Goal: Information Seeking & Learning: Learn about a topic

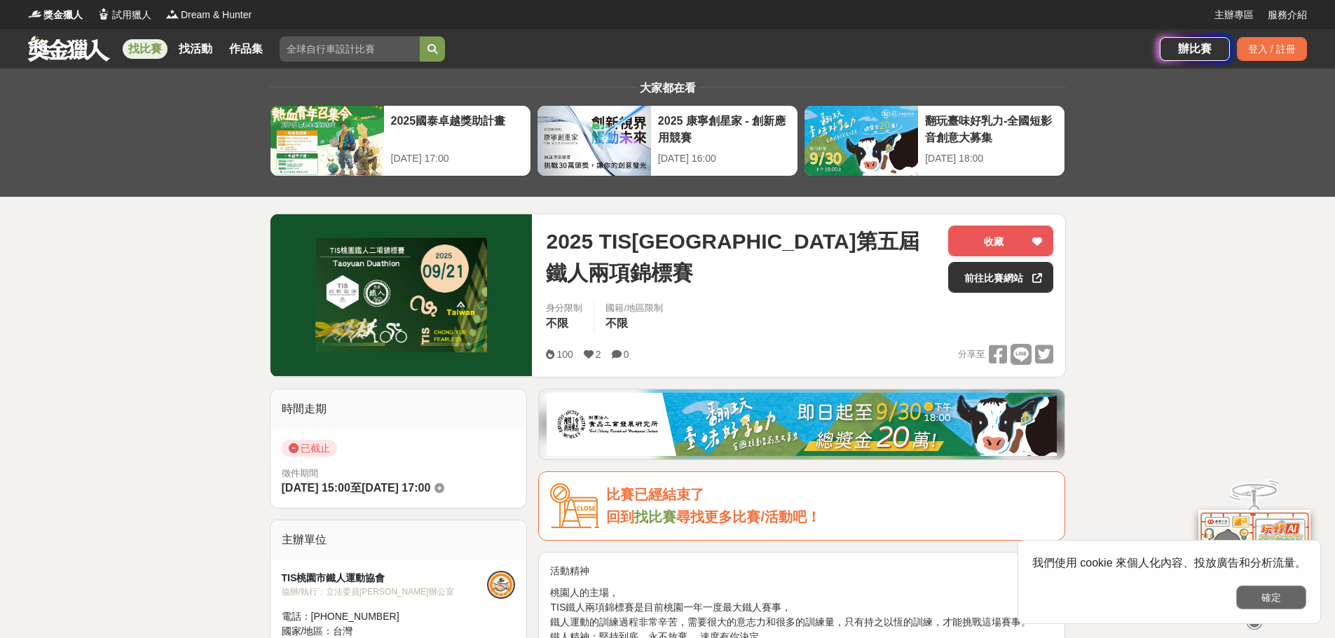
click at [1263, 603] on button "確定" at bounding box center [1271, 598] width 70 height 24
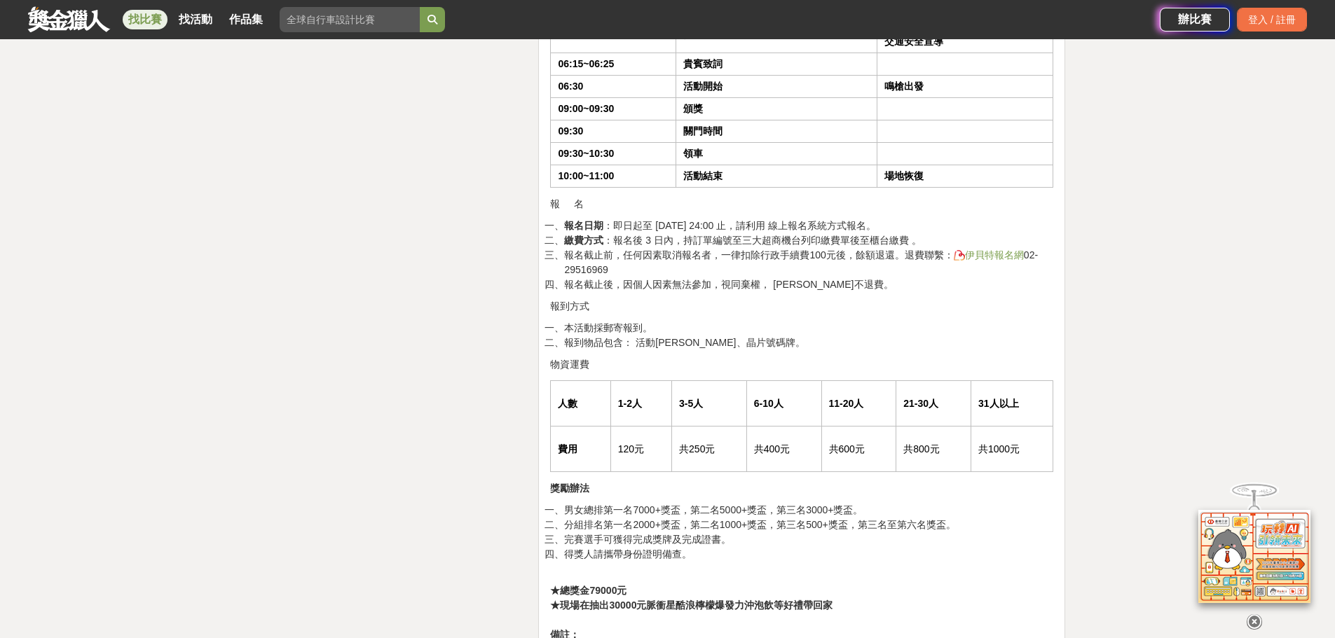
scroll to position [3780, 0]
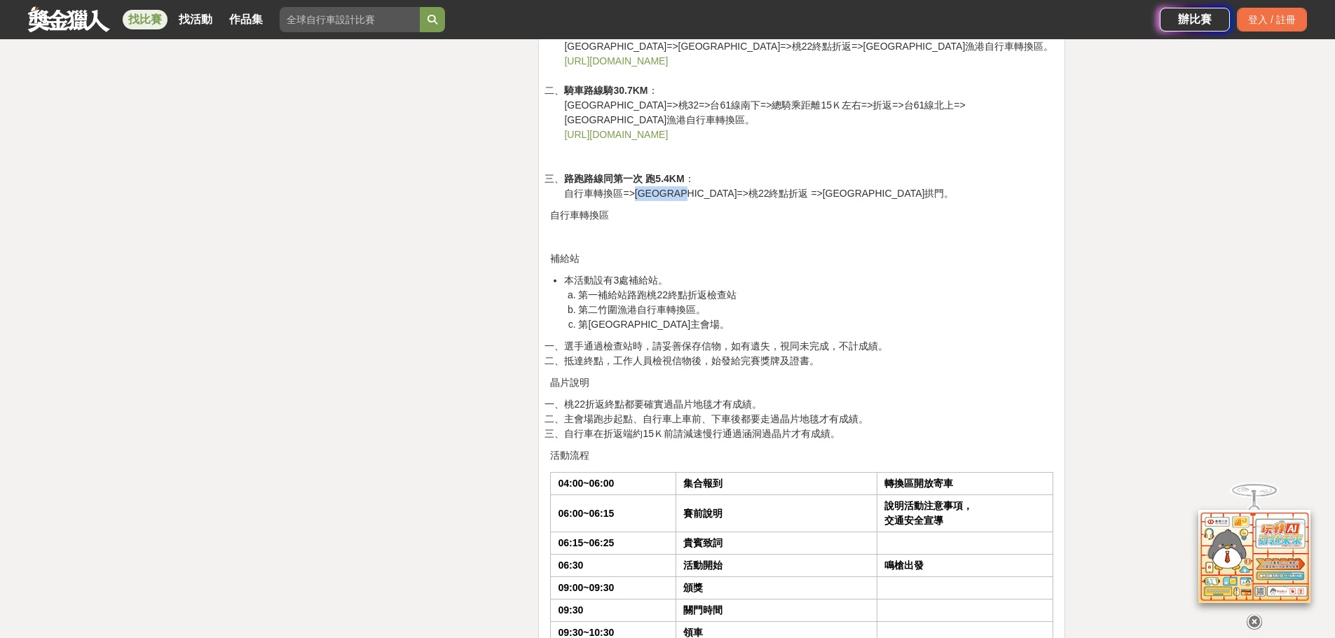
drag, startPoint x: 636, startPoint y: 181, endPoint x: 705, endPoint y: 183, distance: 68.7
click at [705, 183] on li "路跑路線同第一次 跑5.4KM ： 自行車轉換區=>[GEOGRAPHIC_DATA]=>桃22終點折返 =>[GEOGRAPHIC_DATA]拱門。" at bounding box center [808, 186] width 489 height 29
copy li "[STREET_ADDRESS]"
drag, startPoint x: 718, startPoint y: 177, endPoint x: 773, endPoint y: 174, distance: 54.7
click at [773, 174] on li "路跑路線同第一次 跑5.4KM ： 自行車轉換區=>[GEOGRAPHIC_DATA]=>桃22終點折返 =>[GEOGRAPHIC_DATA]拱門。" at bounding box center [808, 186] width 489 height 29
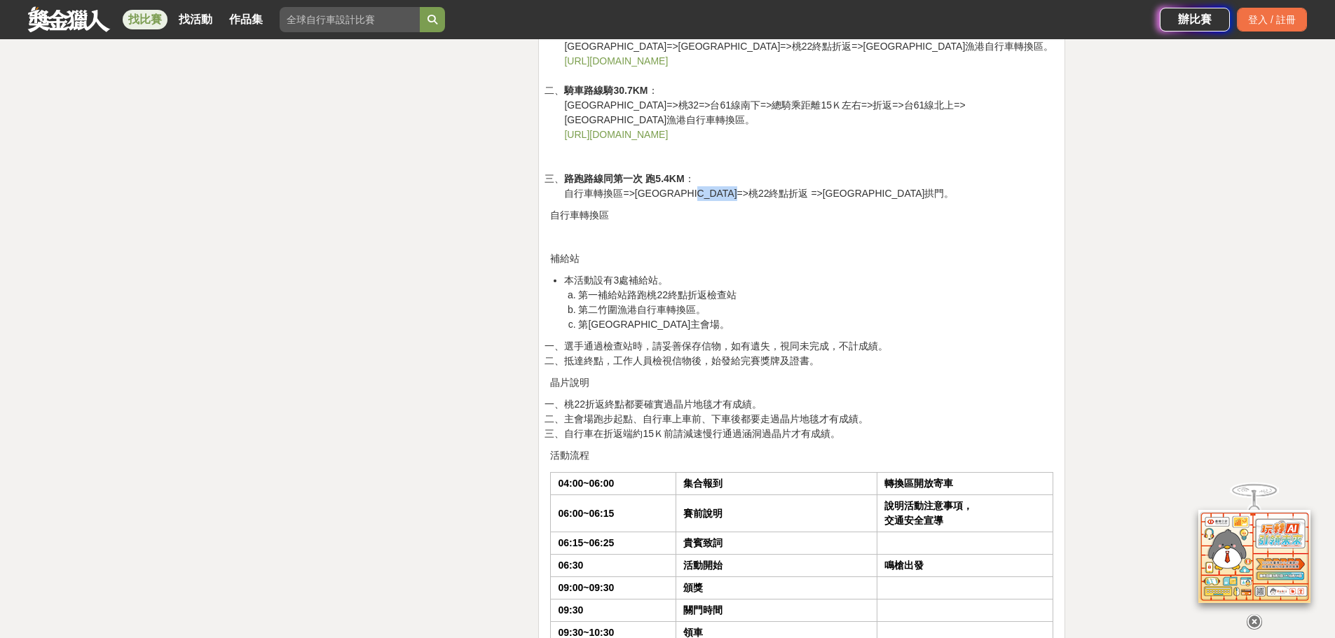
copy li "桃22終點折返"
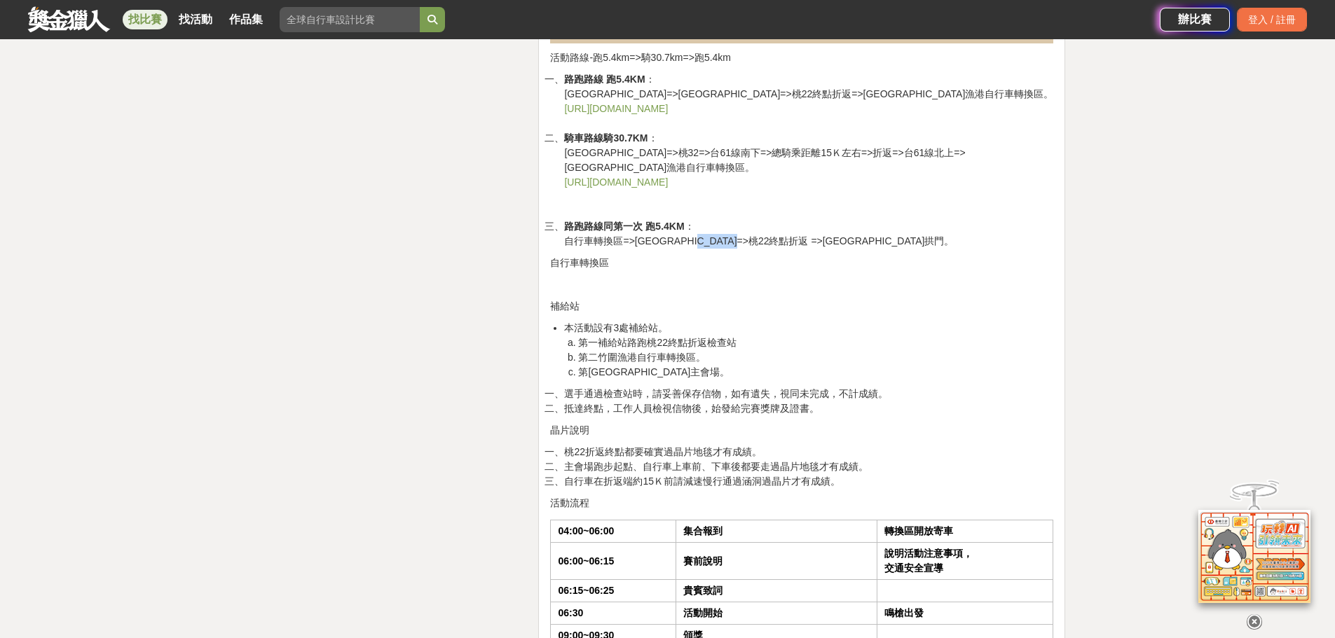
scroll to position [3430, 0]
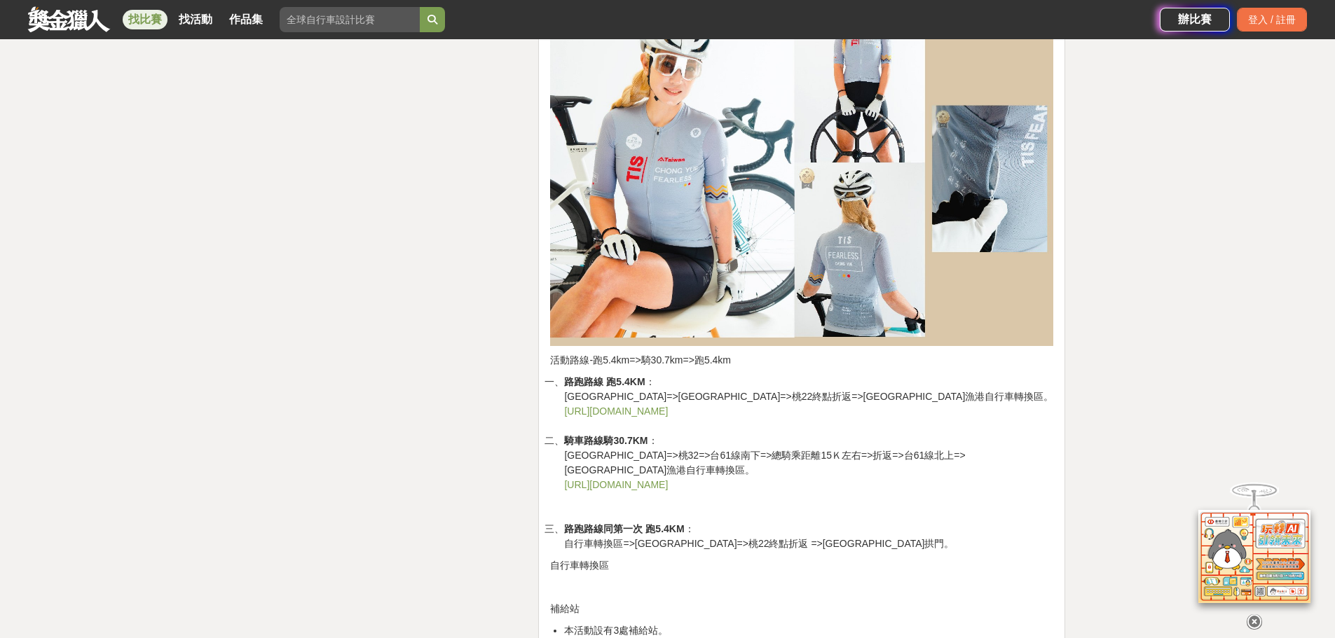
click at [766, 522] on li "路跑路線同第一次 跑5.4KM ： 自行車轉換區=>[GEOGRAPHIC_DATA]=>桃22終點折返 =>[GEOGRAPHIC_DATA]拱門。" at bounding box center [808, 536] width 489 height 29
click at [668, 479] on link "[URL][DOMAIN_NAME]" at bounding box center [616, 484] width 104 height 11
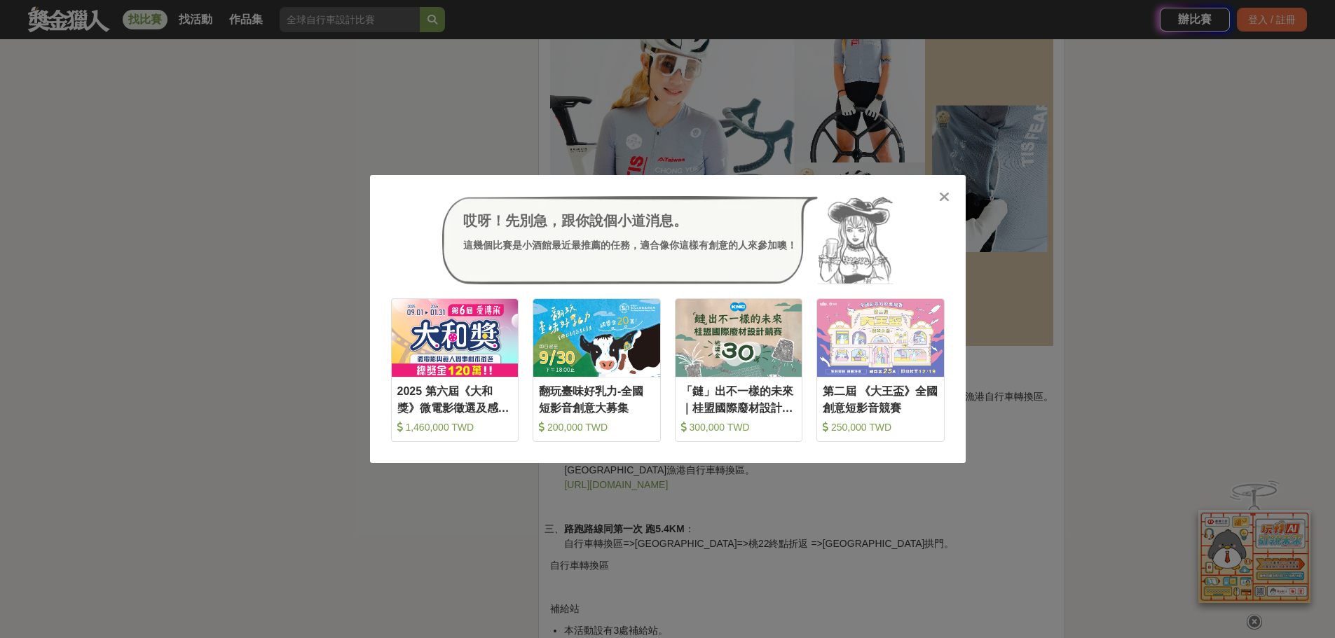
click at [940, 194] on icon at bounding box center [944, 197] width 11 height 14
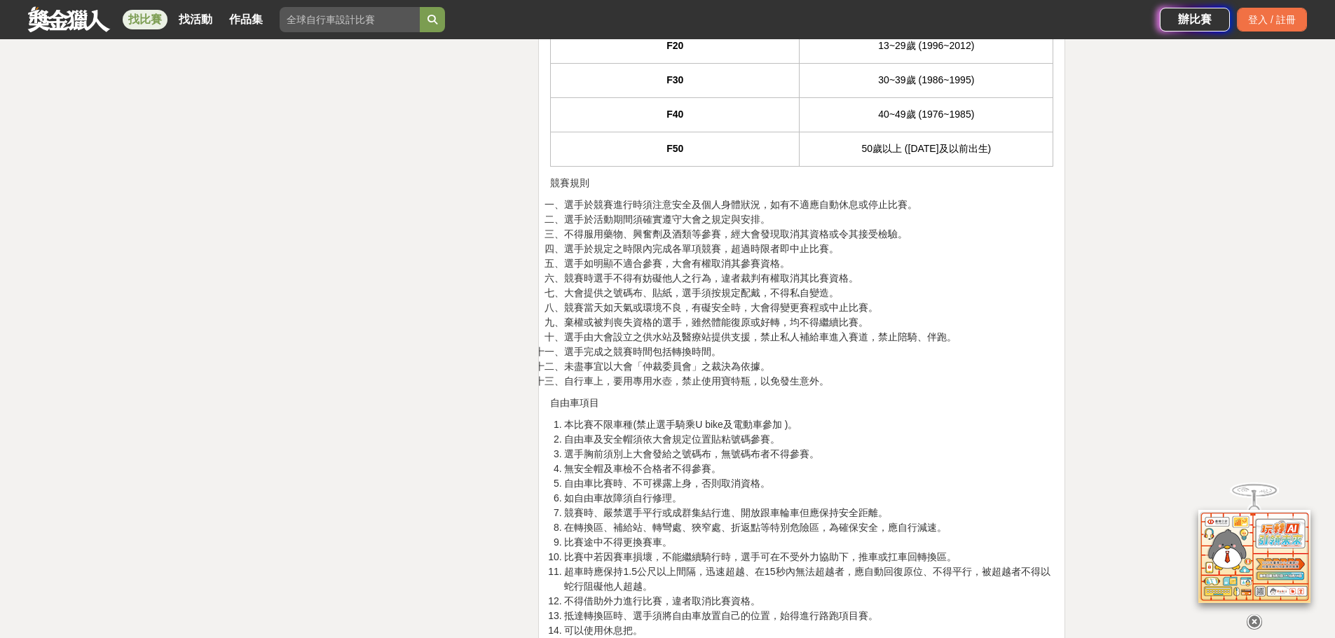
scroll to position [6023, 0]
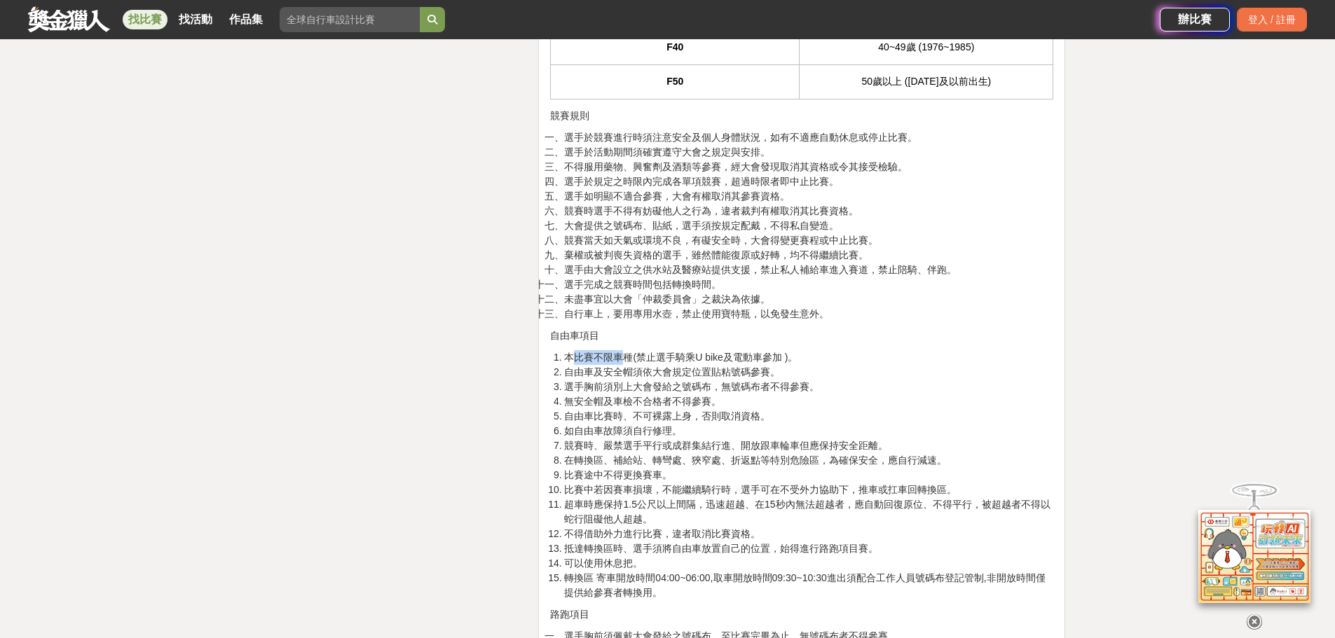
drag, startPoint x: 591, startPoint y: 345, endPoint x: 626, endPoint y: 346, distance: 35.0
click at [626, 350] on li "本比賽不限車種(禁止選手騎乘U bike及電動車參加 )。" at bounding box center [808, 357] width 489 height 15
drag, startPoint x: 633, startPoint y: 358, endPoint x: 640, endPoint y: 361, distance: 7.5
click at [636, 365] on li "自由車及安全帽須依大會規定位置貼粘號碼參賽。" at bounding box center [808, 372] width 489 height 15
drag, startPoint x: 625, startPoint y: 364, endPoint x: 725, endPoint y: 358, distance: 100.4
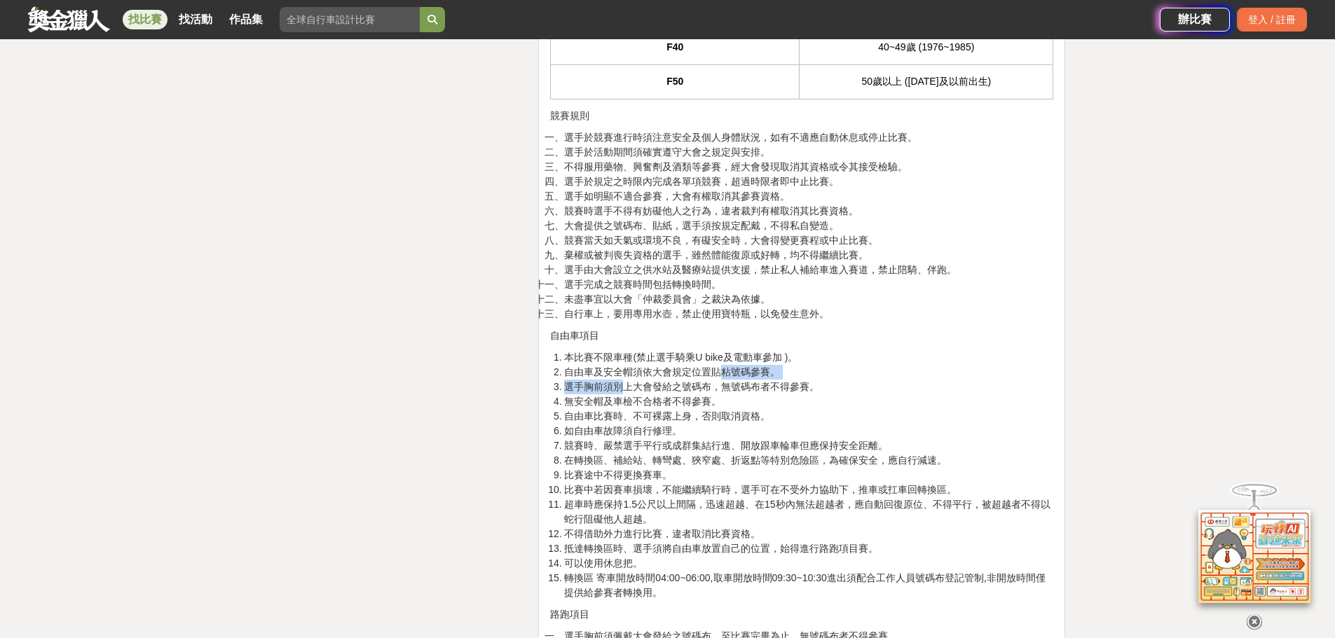
click at [725, 358] on ul "本比賽不限車種(禁止選手騎乘U bike及電動車參加 )。 自由車及安全帽須依大會規定位置貼粘號碼參賽。 選手胸前須別上大會發給之號碼布，無號碼布者不得參賽。…" at bounding box center [801, 475] width 503 height 250
click at [725, 365] on li "自由車及安全帽須依大會規定位置貼粘號碼參賽。" at bounding box center [808, 372] width 489 height 15
drag, startPoint x: 605, startPoint y: 384, endPoint x: 722, endPoint y: 390, distance: 116.5
click at [718, 394] on li "無安全帽及車檢不合格者不得參賽。" at bounding box center [808, 401] width 489 height 15
click at [711, 409] on li "自由車比賽時、不可裸露上身，否則取消資格。" at bounding box center [808, 416] width 489 height 15
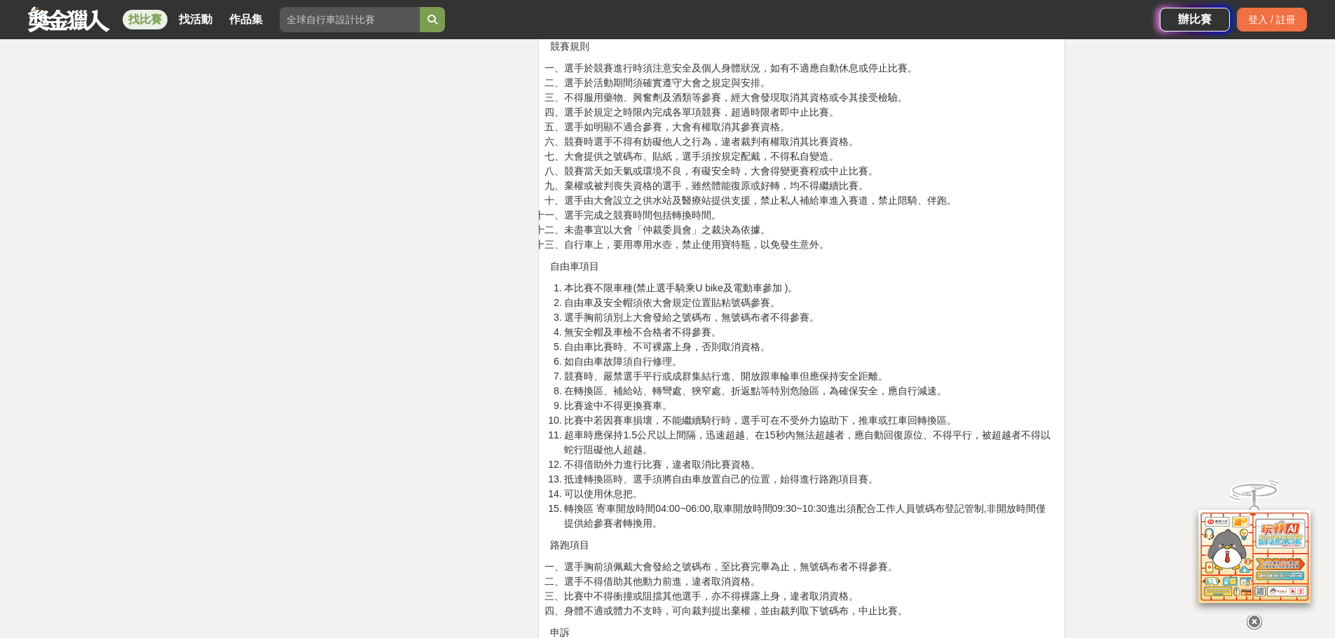
scroll to position [6093, 0]
drag, startPoint x: 596, startPoint y: 350, endPoint x: 664, endPoint y: 347, distance: 68.0
click at [664, 354] on li "如自由車故障須自行修理。" at bounding box center [808, 361] width 489 height 15
click at [626, 398] on li "比賽途中不得更換賽車。" at bounding box center [808, 405] width 489 height 15
drag, startPoint x: 587, startPoint y: 363, endPoint x: 720, endPoint y: 366, distance: 133.2
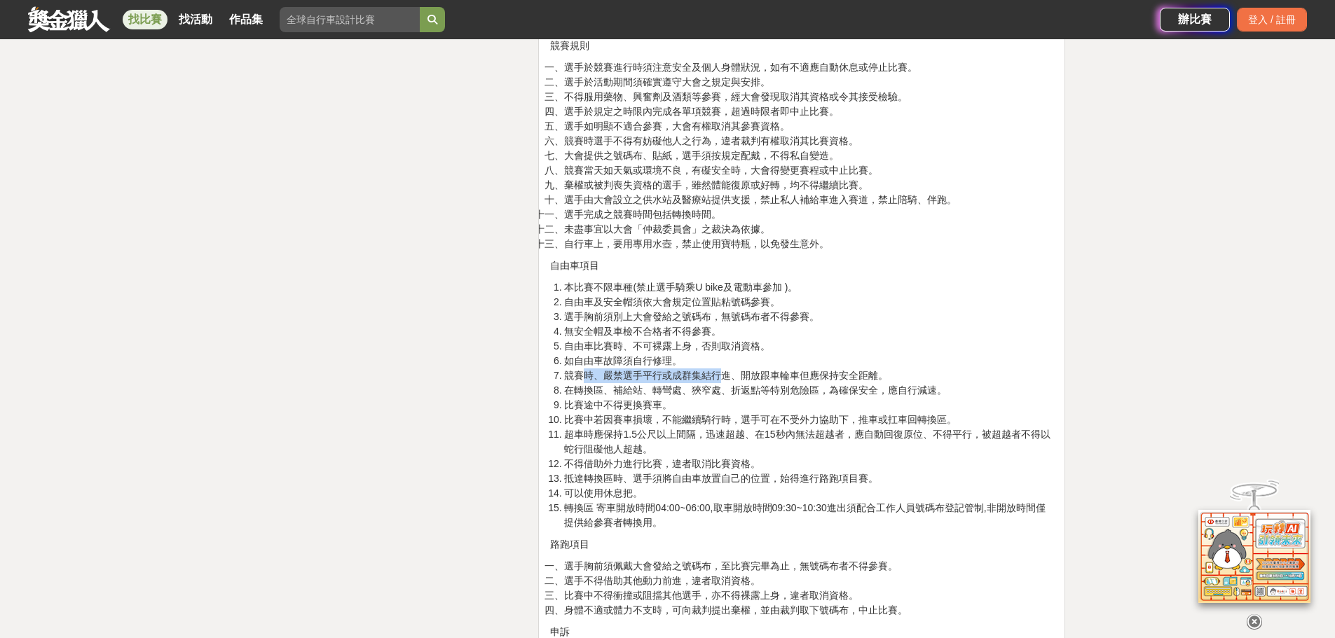
click at [720, 369] on li "競賽時、嚴禁選手平行或成群集結行進、開放跟車輪車但應保持安全距離。" at bounding box center [808, 376] width 489 height 15
click at [751, 369] on li "競賽時、嚴禁選手平行或成群集結行進、開放跟車輪車但應保持安全距離。" at bounding box center [808, 376] width 489 height 15
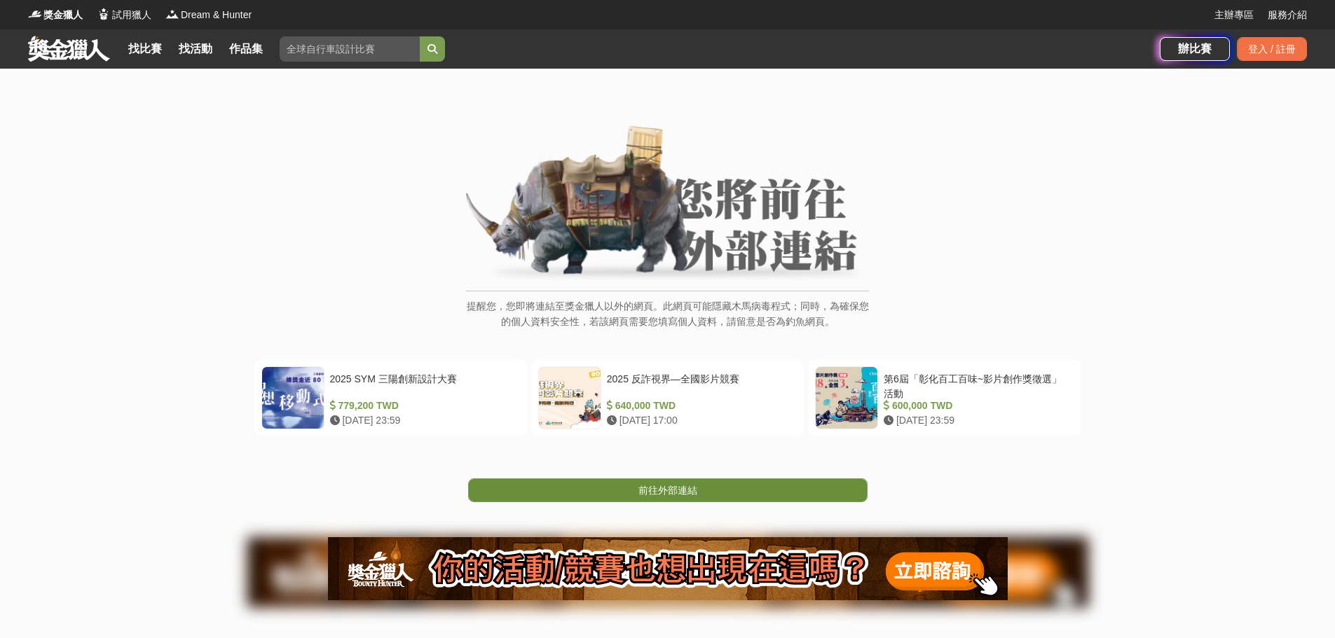
click at [631, 485] on link "前往外部連結" at bounding box center [667, 491] width 399 height 24
